Goal: Contribute content: Add original content to the website for others to see

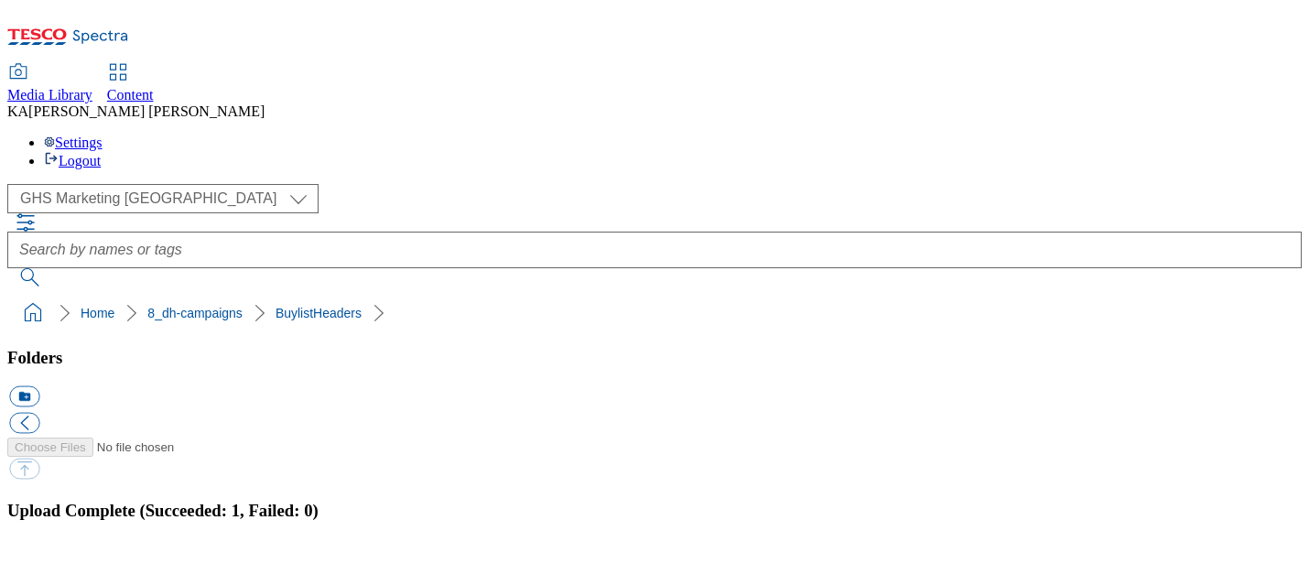
scroll to position [183, 0]
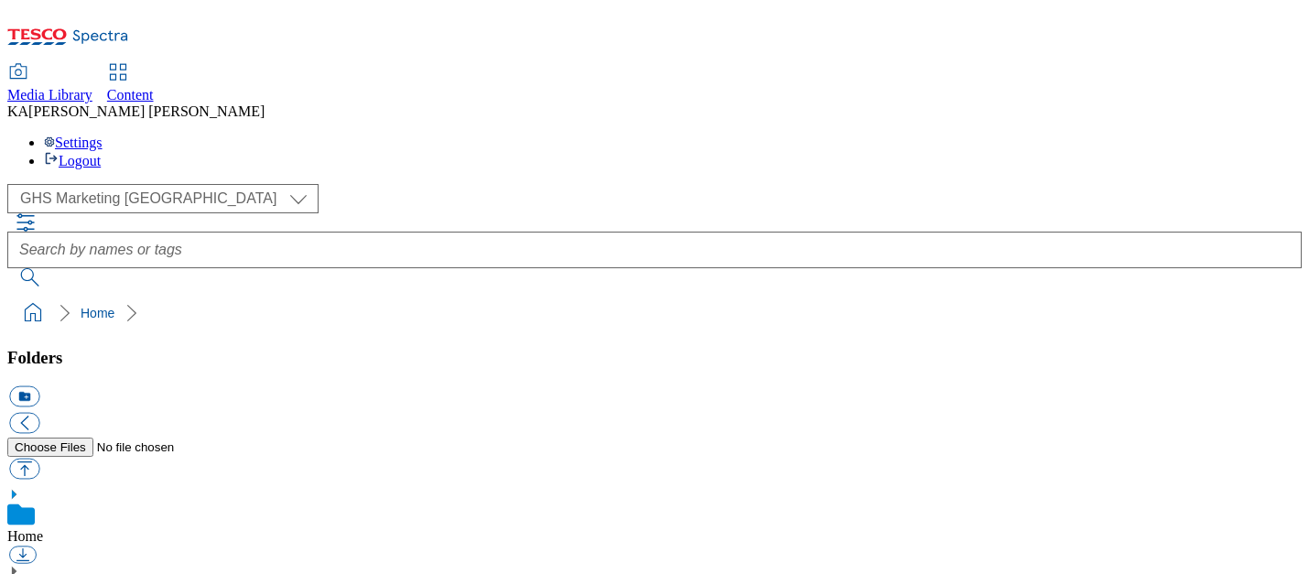
scroll to position [262, 0]
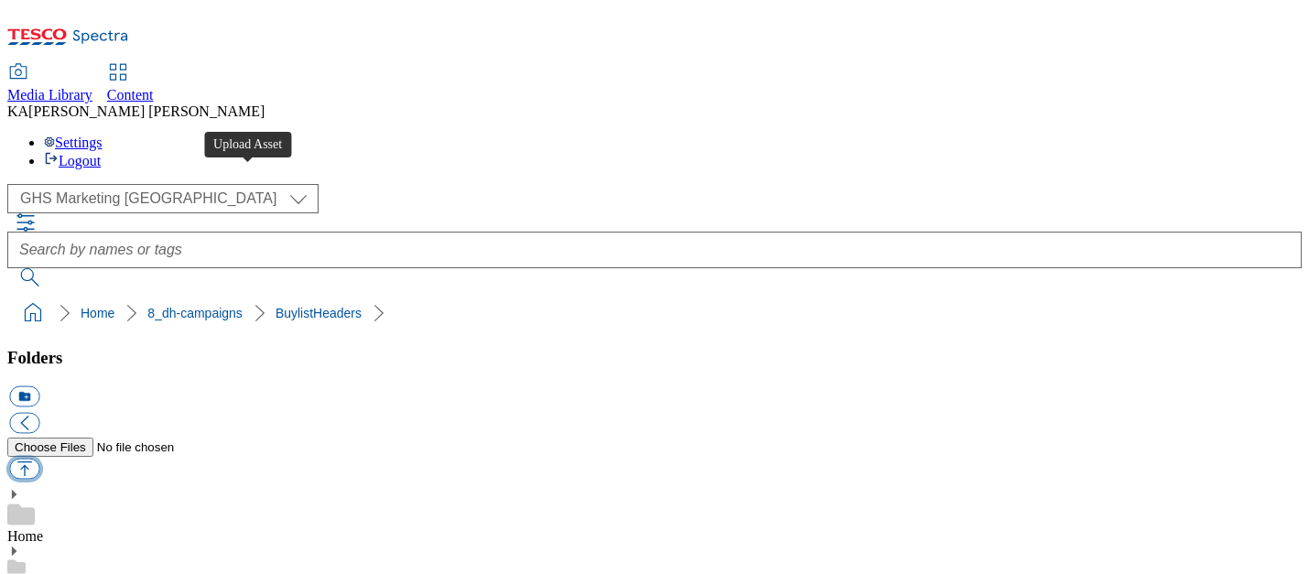
click at [39, 459] on button "button" at bounding box center [24, 469] width 30 height 21
type input "C:\fakepath\1760433085648-ad542556_Arla_Skyr_LegoBrand_H_1184x333_V1.jpg"
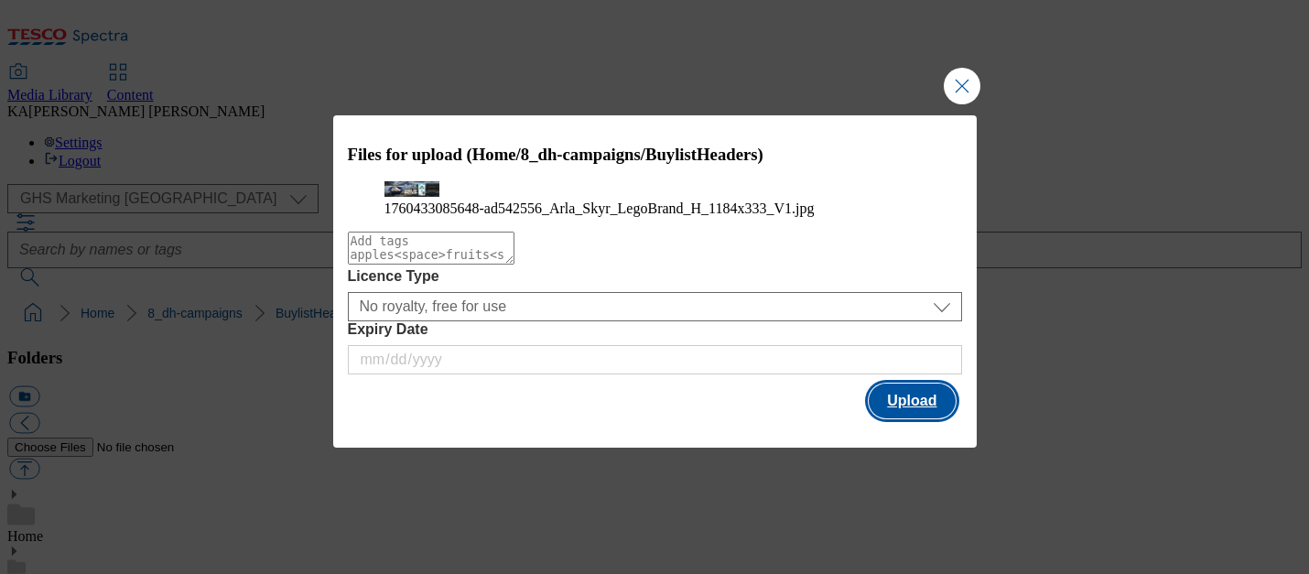
click at [934, 418] on button "Upload" at bounding box center [912, 400] width 86 height 35
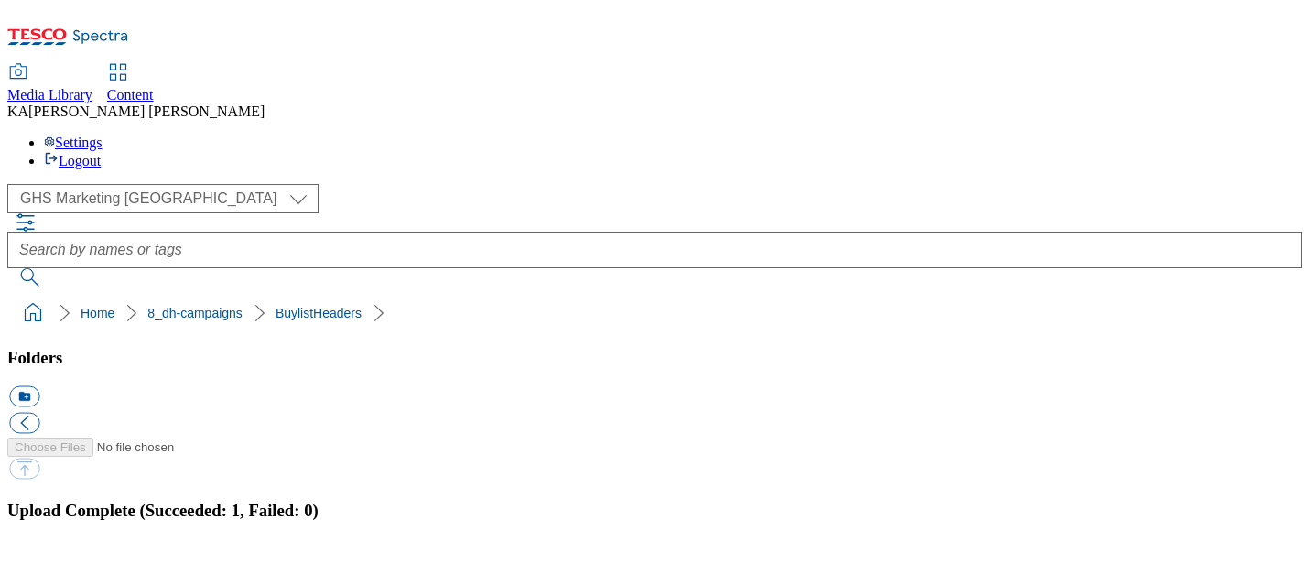
click at [37, 559] on button "button" at bounding box center [22, 567] width 27 height 17
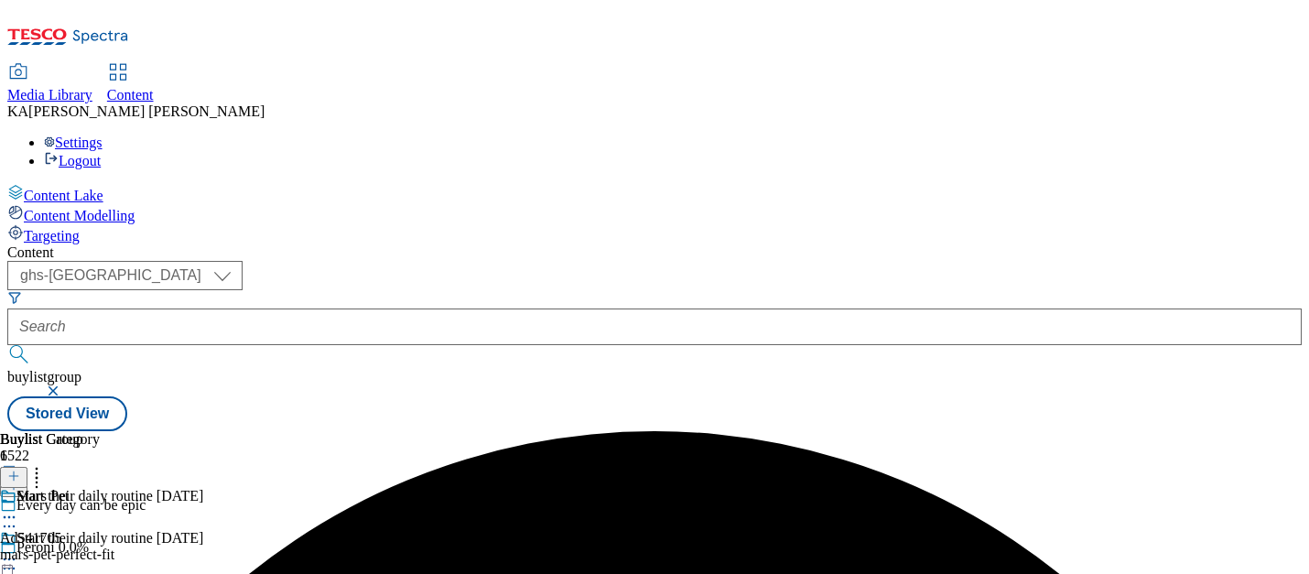
select select "ghs-[GEOGRAPHIC_DATA]"
click at [437, 290] on form at bounding box center [654, 329] width 1294 height 79
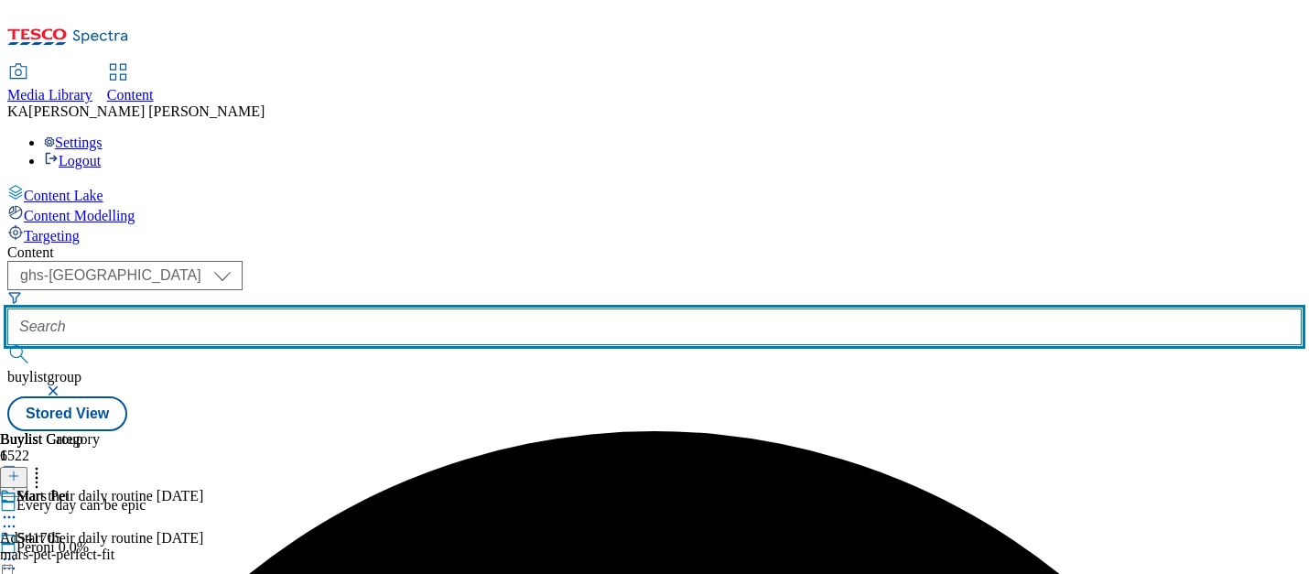
click at [422, 308] on input "text" at bounding box center [654, 326] width 1294 height 37
paste input "[PERSON_NAME]-foods-skyr-25tw34"
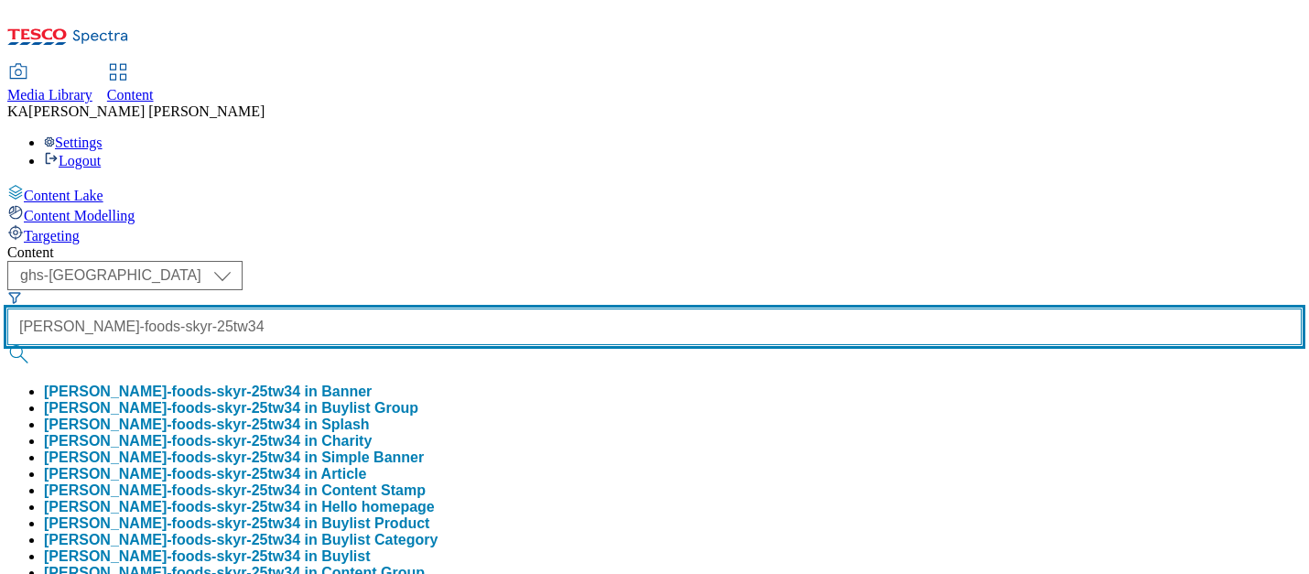
type input "[PERSON_NAME]-foods-skyr-25tw34"
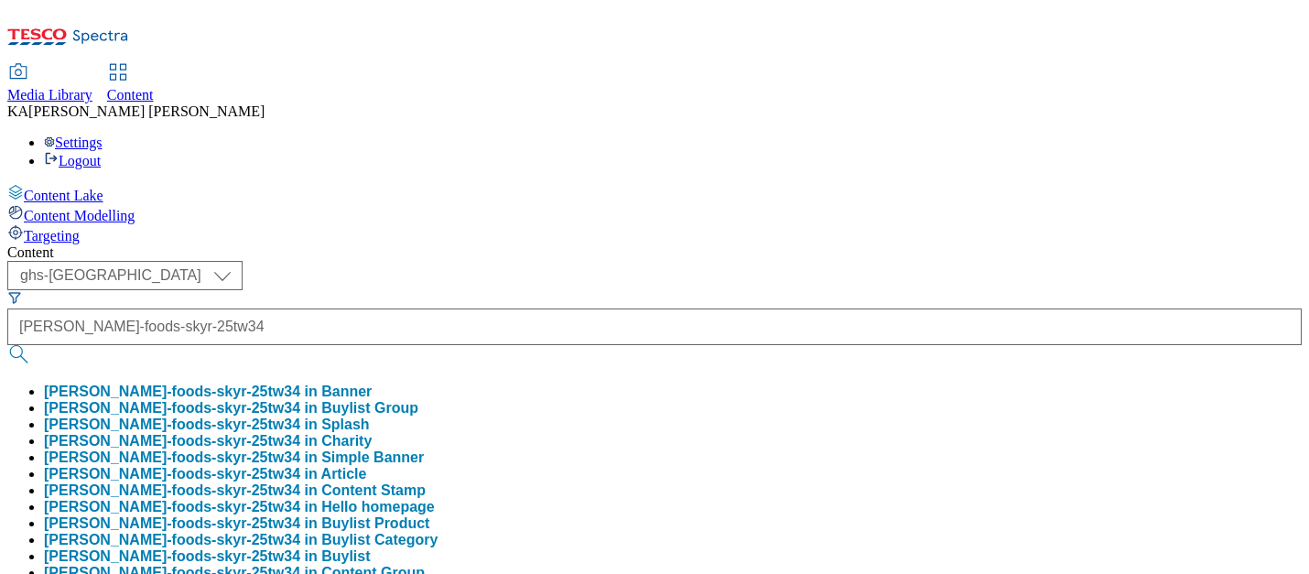
scroll to position [0, 0]
click at [418, 400] on button "[PERSON_NAME]-foods-skyr-25tw34 in Buylist Group" at bounding box center [231, 408] width 374 height 16
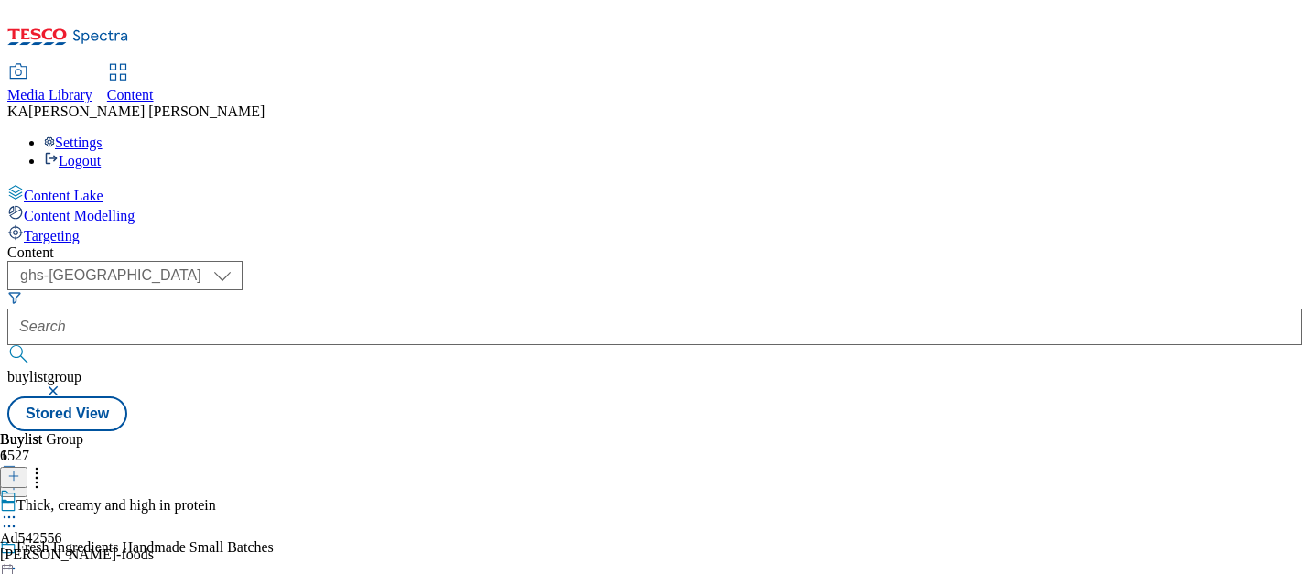
click at [18, 508] on icon at bounding box center [9, 517] width 18 height 18
click at [78, 549] on span "Edit" at bounding box center [67, 556] width 21 height 14
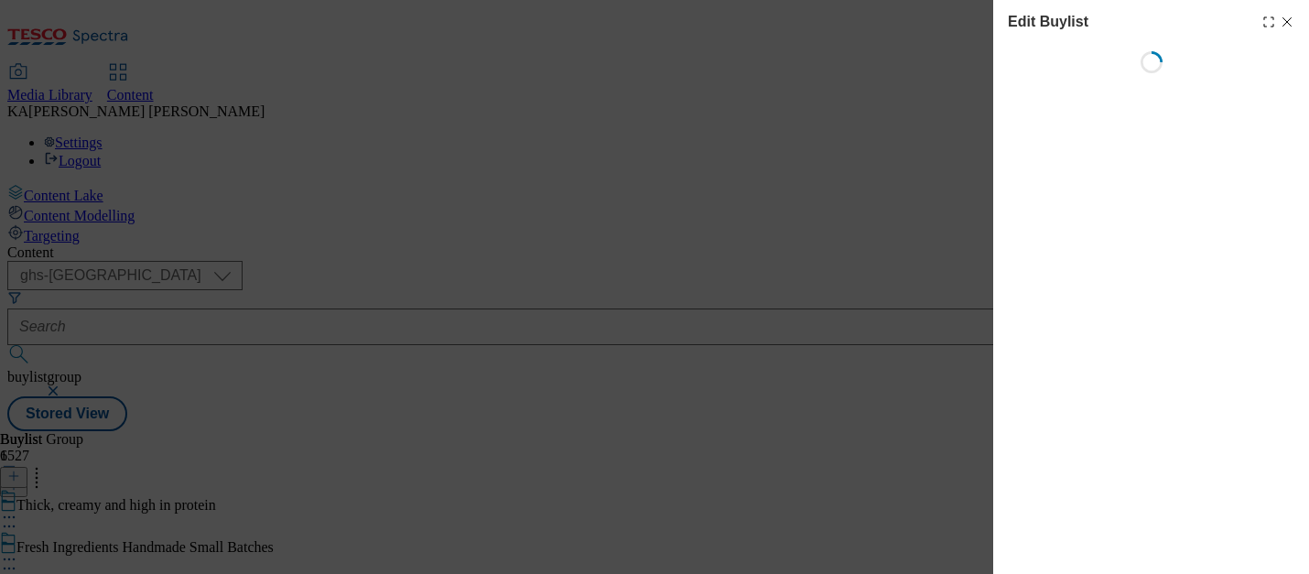
select select "tactical"
select select "dunnhumby"
select select "Banner"
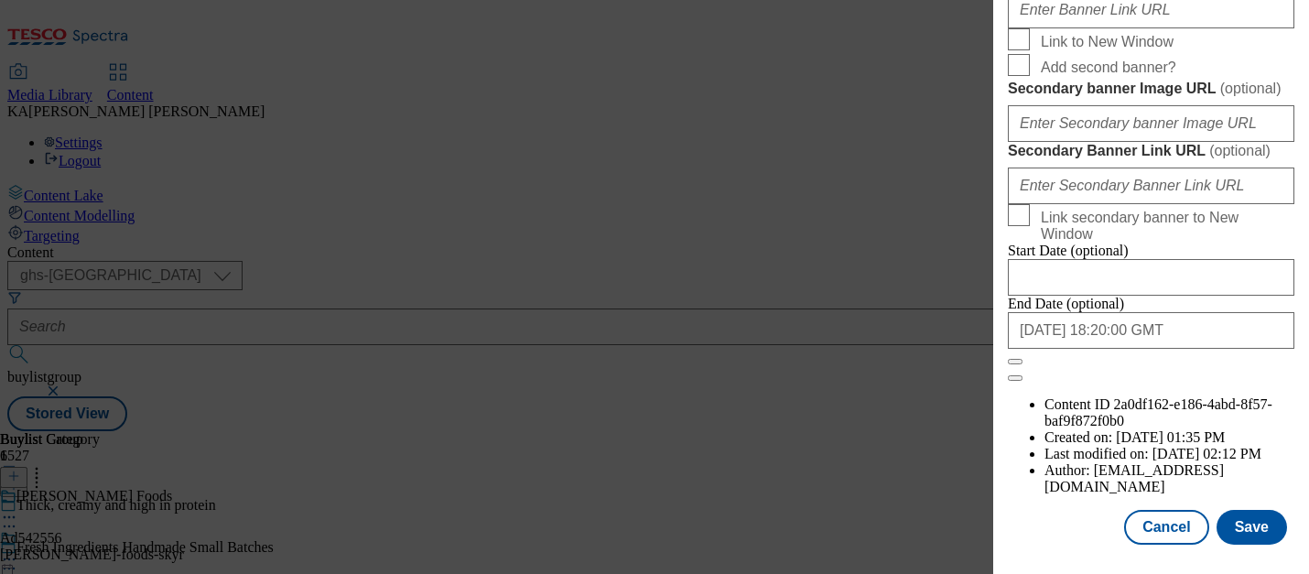
scroll to position [1570, 0]
paste input "[URL][DOMAIN_NAME]"
type input "[URL][DOMAIN_NAME]"
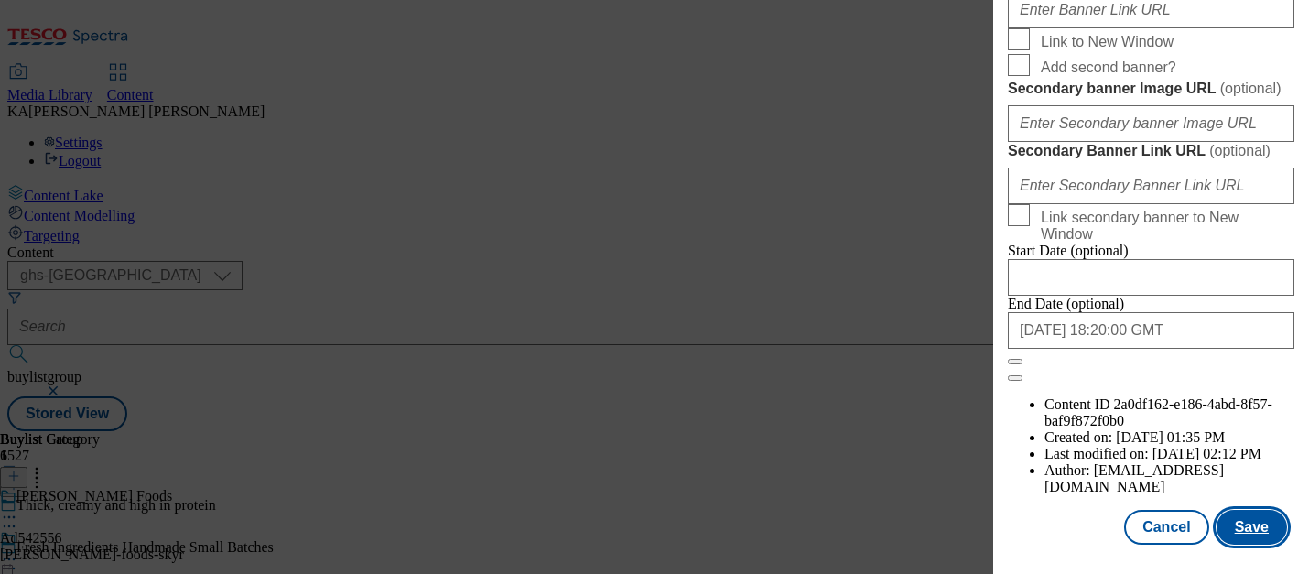
scroll to position [0, 0]
click at [1242, 522] on button "Save" at bounding box center [1251, 527] width 70 height 35
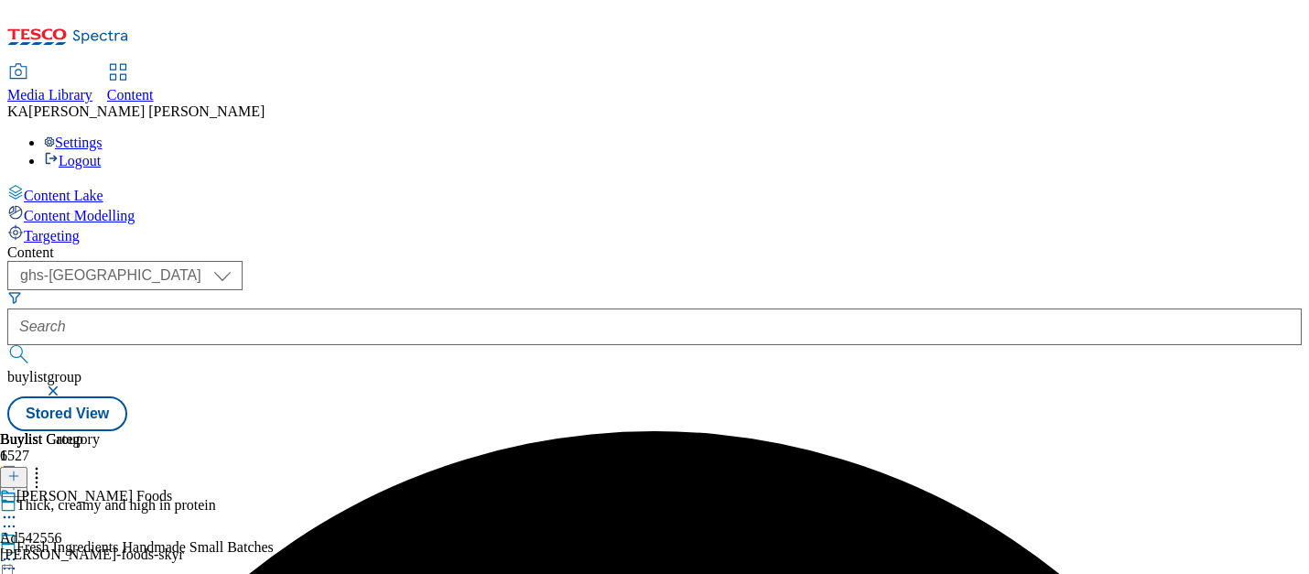
click at [11, 558] on circle at bounding box center [9, 559] width 3 height 3
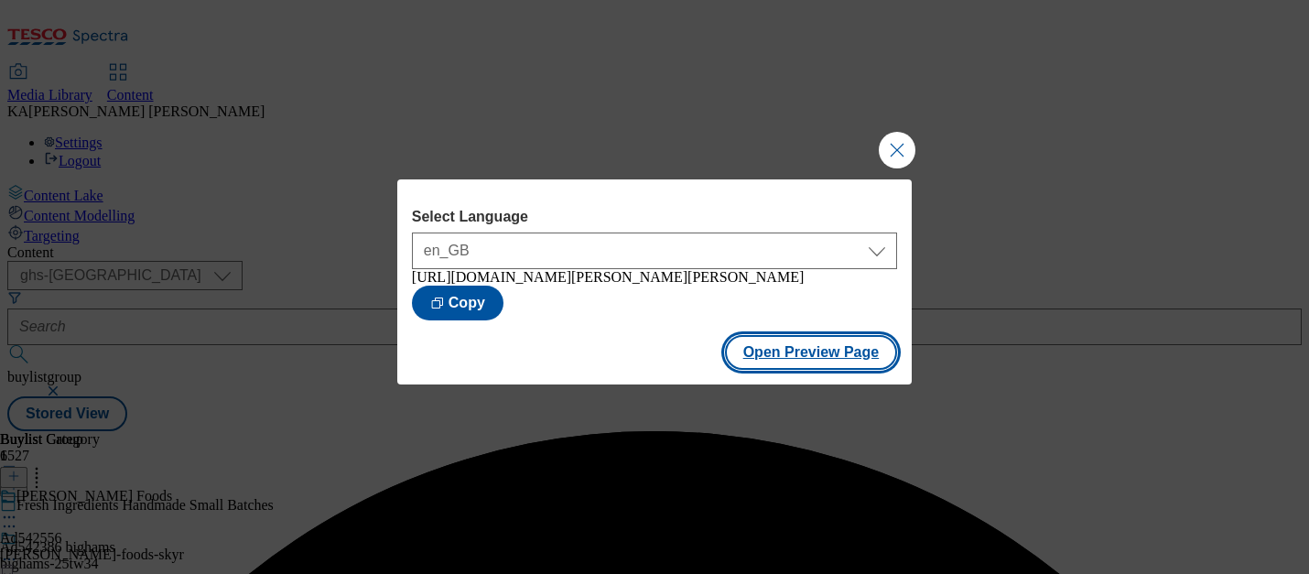
click at [774, 362] on button "Open Preview Page" at bounding box center [811, 352] width 173 height 35
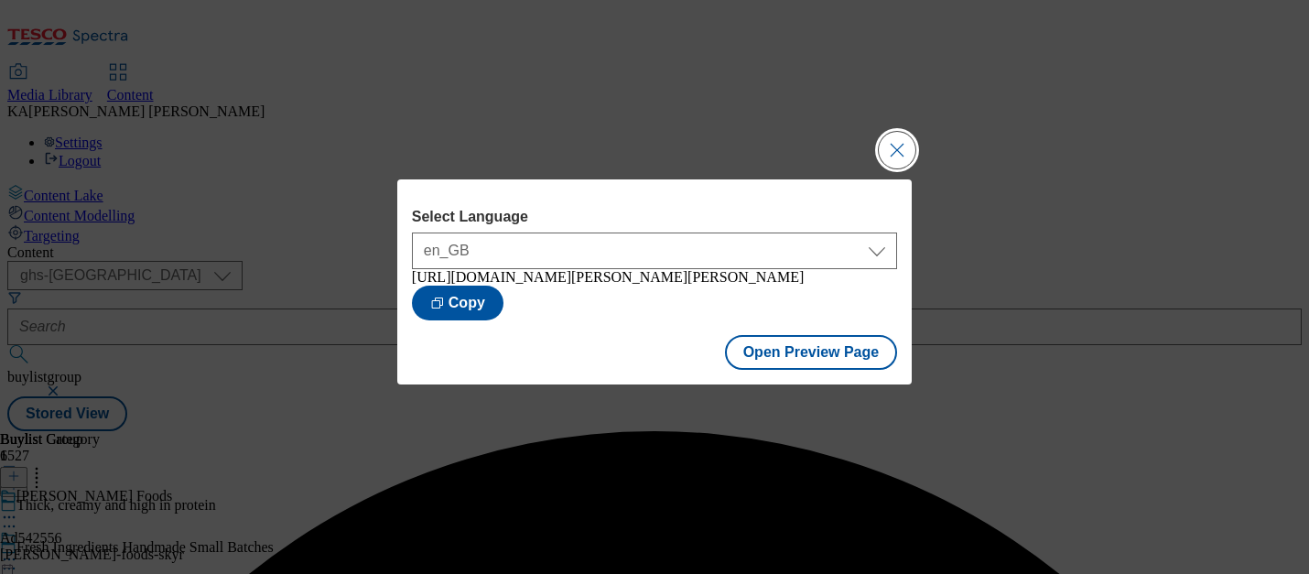
click at [892, 137] on button "Close Modal" at bounding box center [897, 150] width 37 height 37
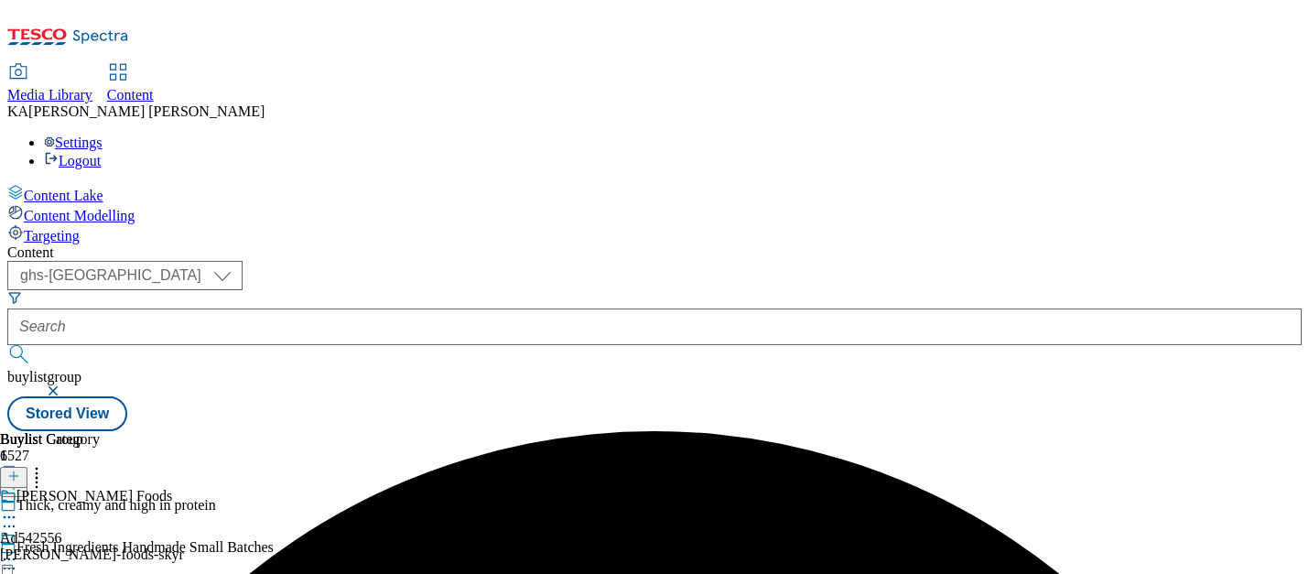
click at [18, 550] on icon at bounding box center [9, 559] width 18 height 18
